Goal: Task Accomplishment & Management: Use online tool/utility

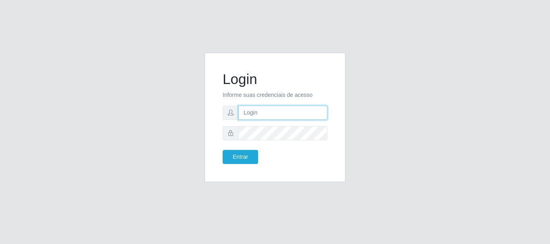
click at [283, 107] on input "text" at bounding box center [282, 113] width 89 height 14
type input "@"
type input "ritaiwof@B5"
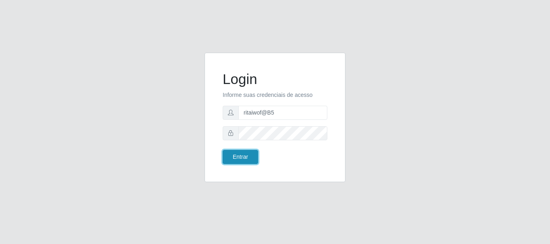
click at [246, 157] on button "Entrar" at bounding box center [240, 157] width 35 height 14
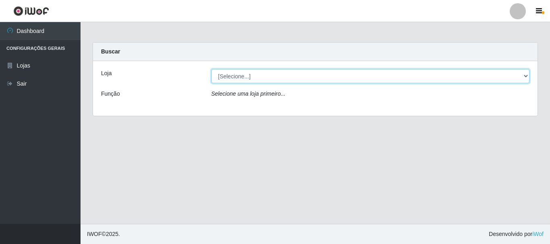
click at [525, 75] on select "[Selecione...] Bemais Supermercados - B5 Anatólia" at bounding box center [370, 76] width 318 height 14
select select "405"
click at [211, 69] on select "[Selecione...] Bemais Supermercados - B5 Anatólia" at bounding box center [370, 76] width 318 height 14
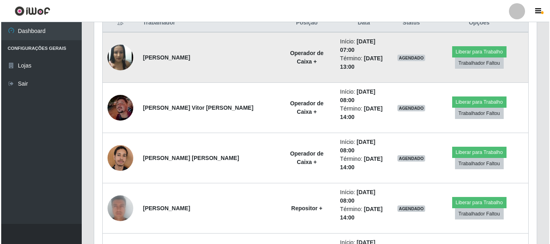
scroll to position [322, 0]
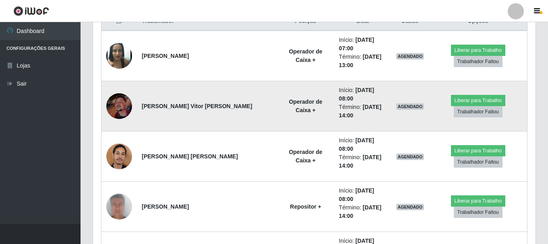
click at [118, 93] on img at bounding box center [119, 106] width 26 height 26
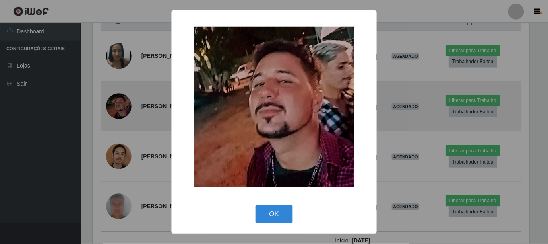
scroll to position [167, 438]
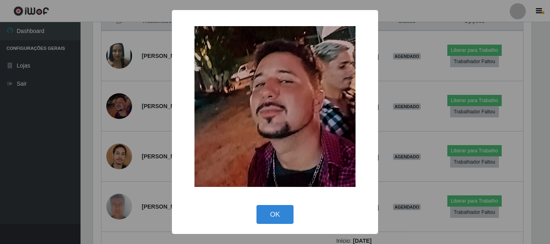
click at [398, 61] on div "× OK Cancel" at bounding box center [275, 122] width 550 height 244
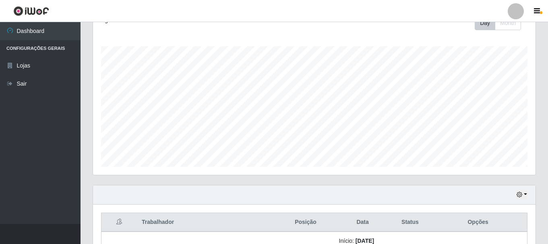
scroll to position [0, 0]
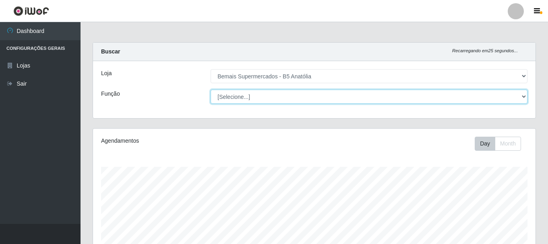
click at [519, 98] on select "[Selecione...] ASG ASG + ASG ++ Auxiliar de Estacionamento Auxiliar de Estacion…" at bounding box center [368, 97] width 317 height 14
select select "72"
click at [210, 90] on select "[Selecione...] ASG ASG + ASG ++ Auxiliar de Estacionamento Auxiliar de Estacion…" at bounding box center [368, 97] width 317 height 14
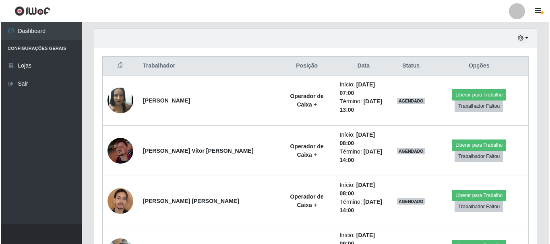
scroll to position [282, 0]
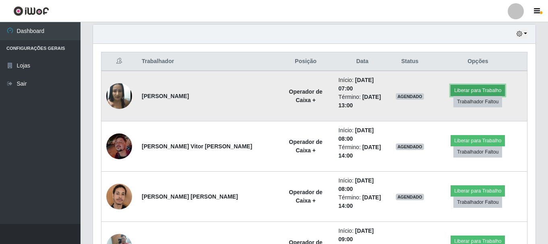
click at [453, 87] on button "Liberar para Trabalho" at bounding box center [477, 90] width 54 height 11
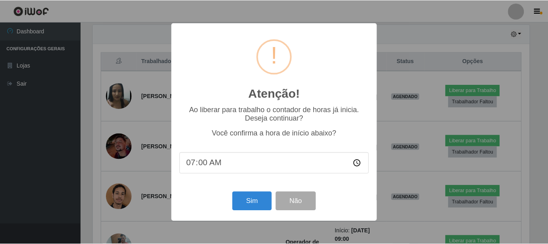
scroll to position [167, 438]
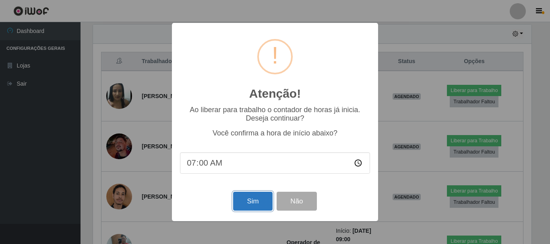
click at [257, 206] on button "Sim" at bounding box center [252, 201] width 39 height 19
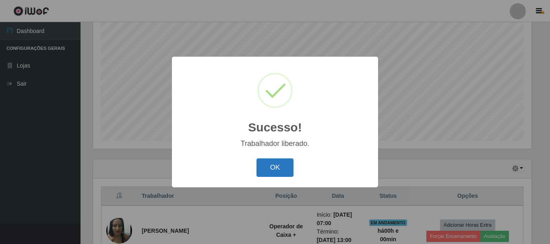
click at [273, 166] on button "OK" at bounding box center [274, 168] width 37 height 19
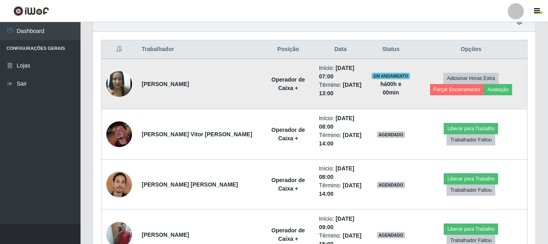
scroll to position [308, 0]
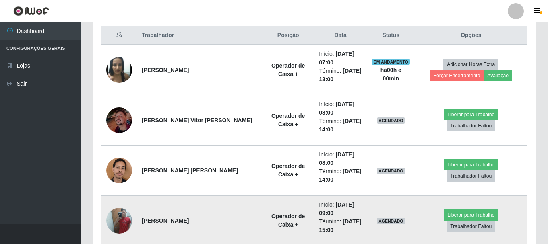
click at [127, 218] on img at bounding box center [119, 221] width 26 height 34
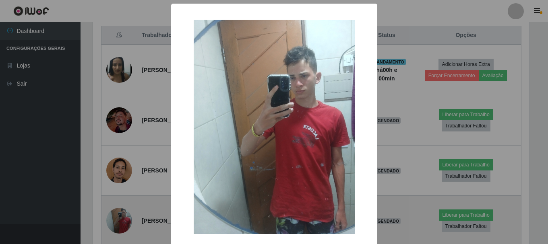
scroll to position [167, 438]
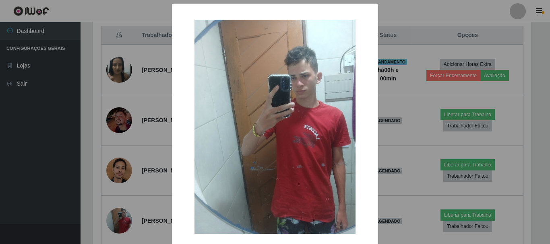
click at [463, 145] on div "× OK Cancel" at bounding box center [275, 122] width 550 height 244
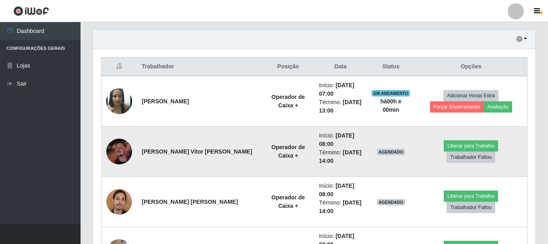
scroll to position [268, 0]
